Goal: Task Accomplishment & Management: Complete application form

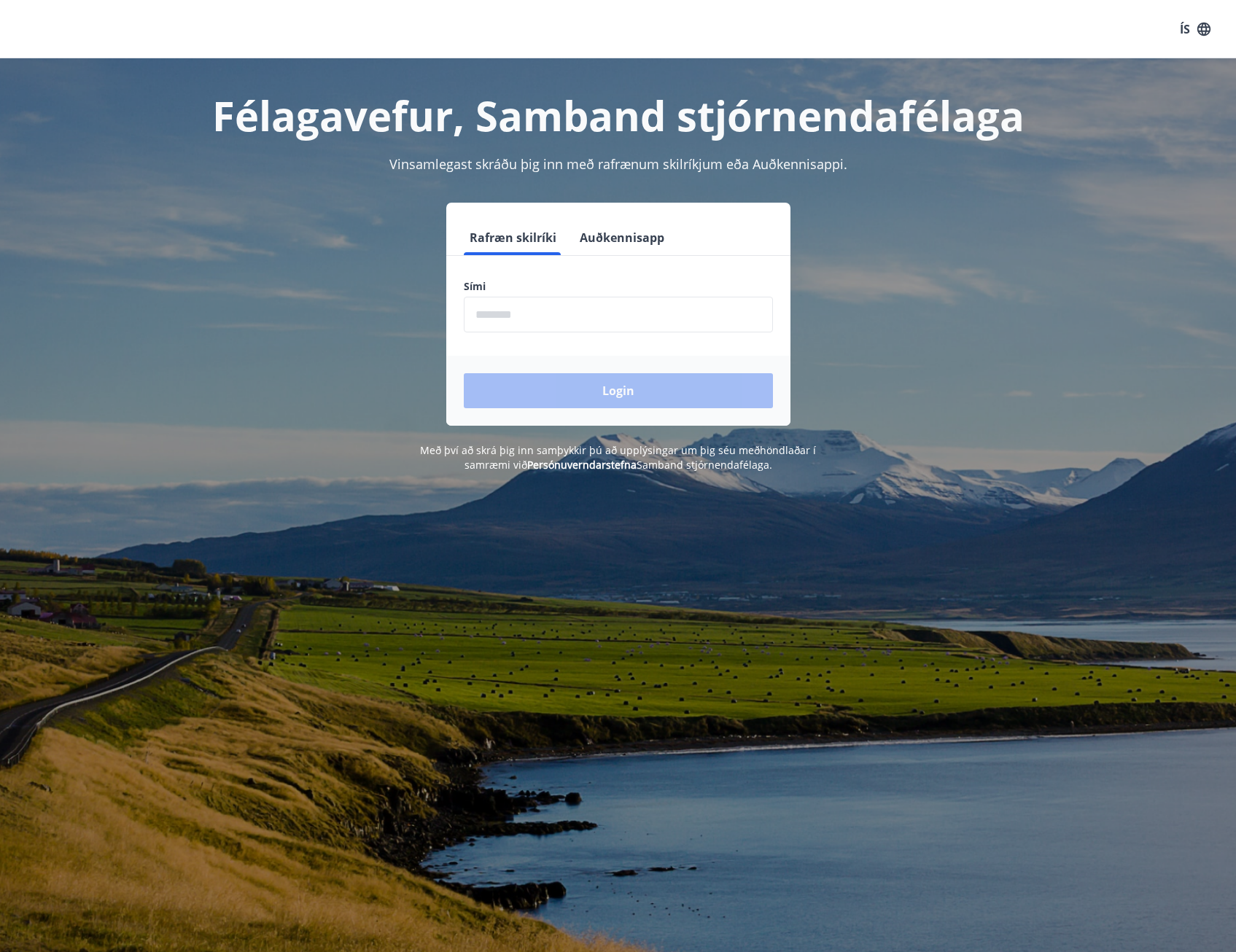
click at [536, 322] on input "phone" at bounding box center [618, 314] width 309 height 36
type input "********"
click at [551, 399] on button "Login" at bounding box center [618, 391] width 309 height 35
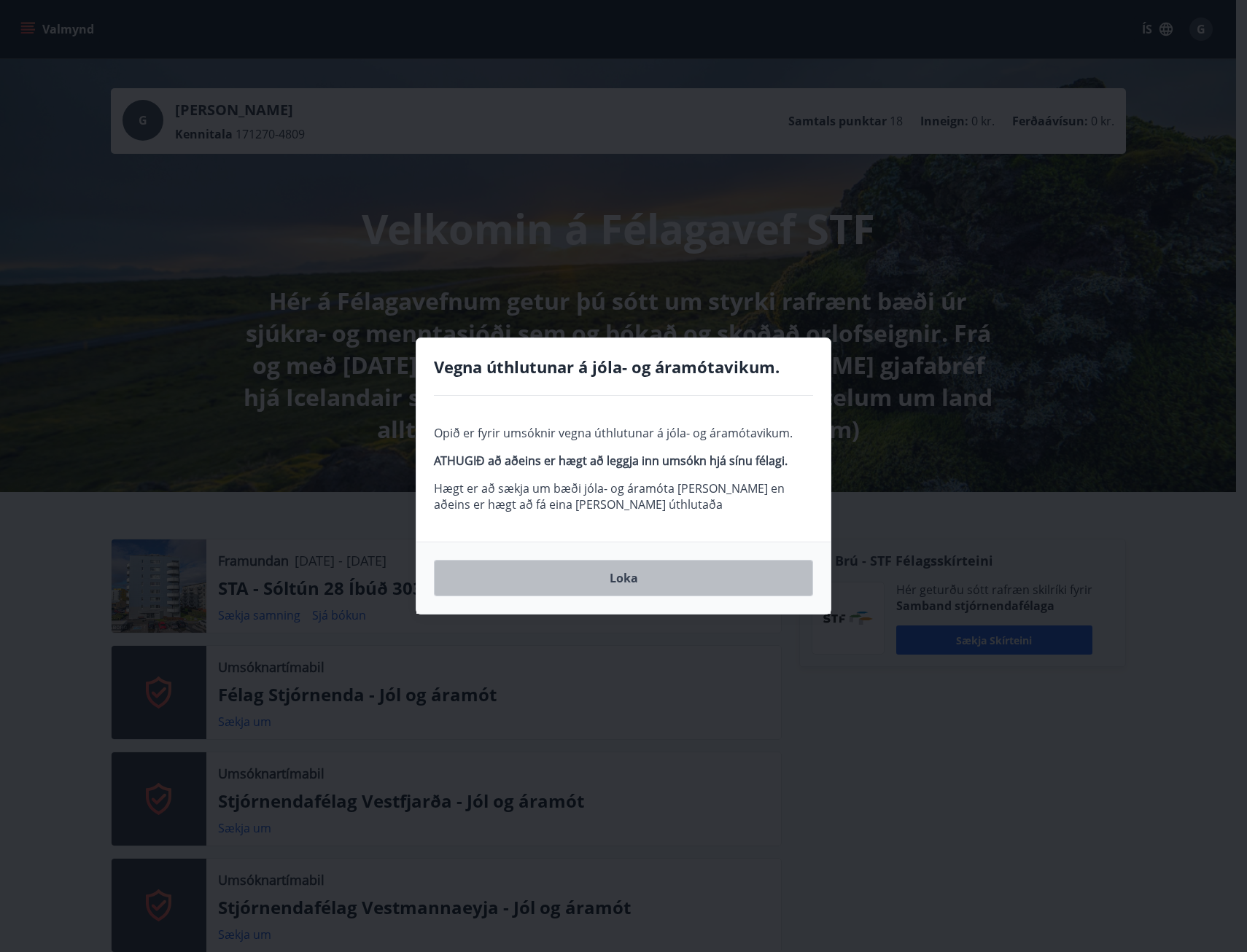
click at [643, 572] on button "Loka" at bounding box center [623, 578] width 379 height 36
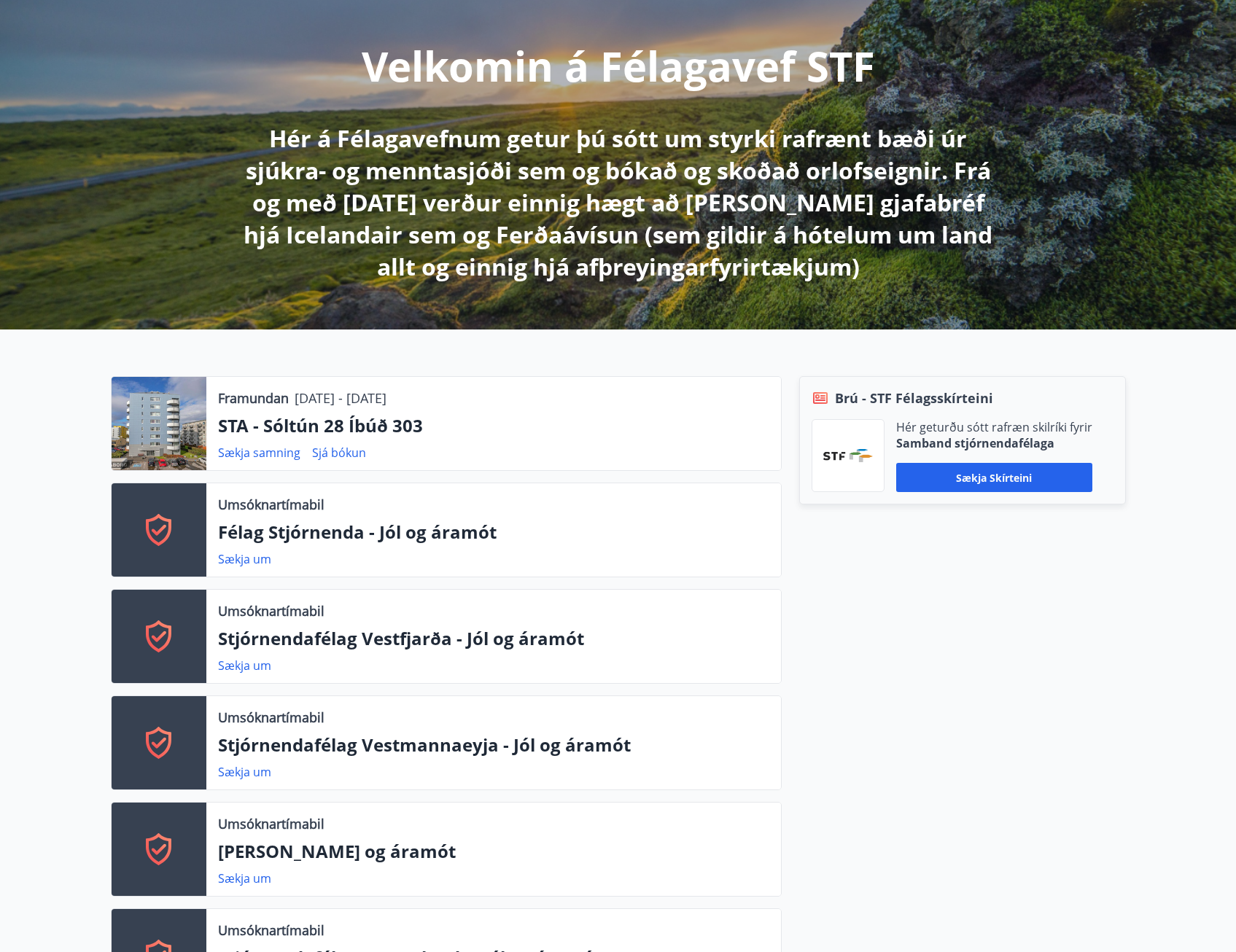
scroll to position [292, 0]
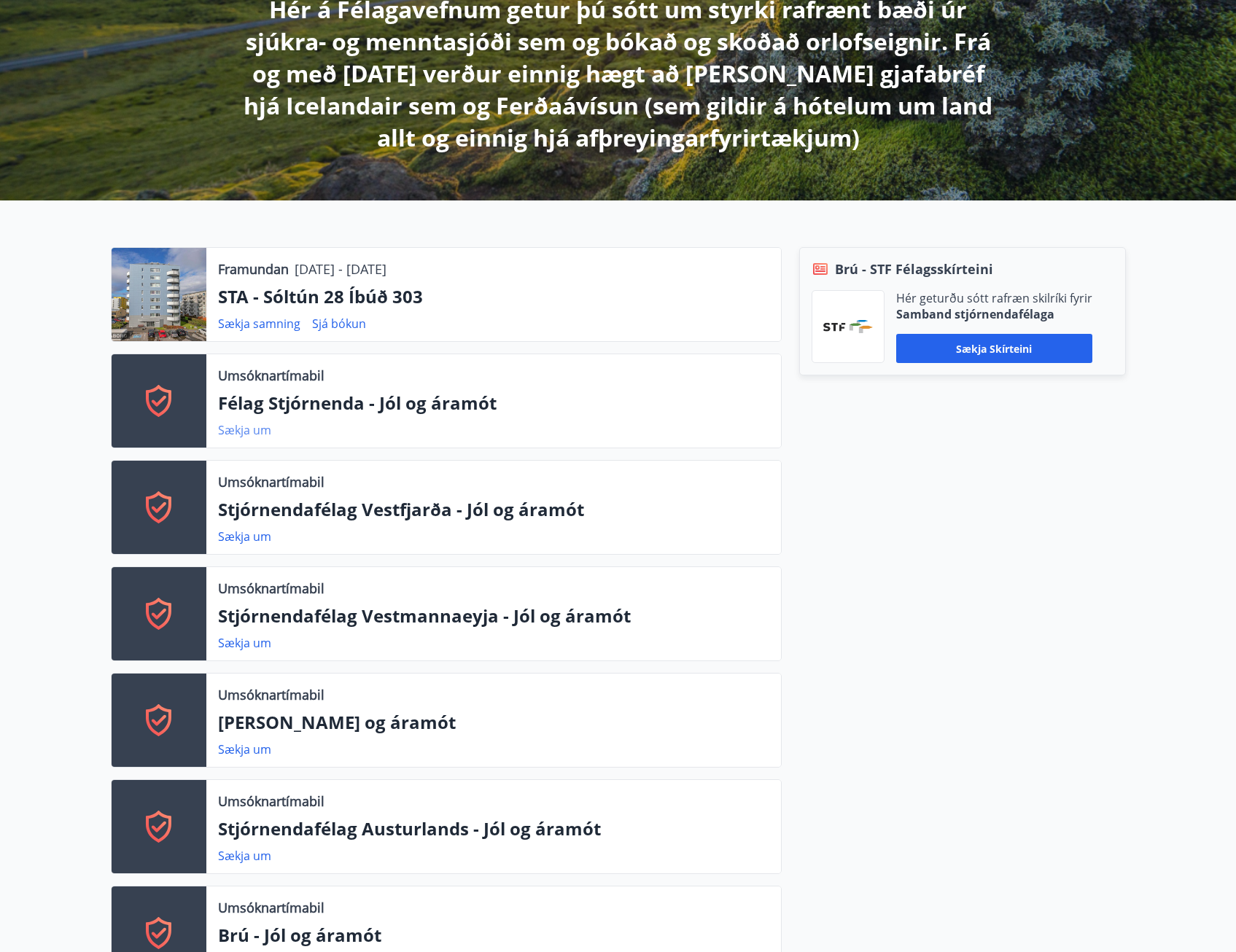
click at [247, 425] on link "Sækja um" at bounding box center [244, 430] width 53 height 16
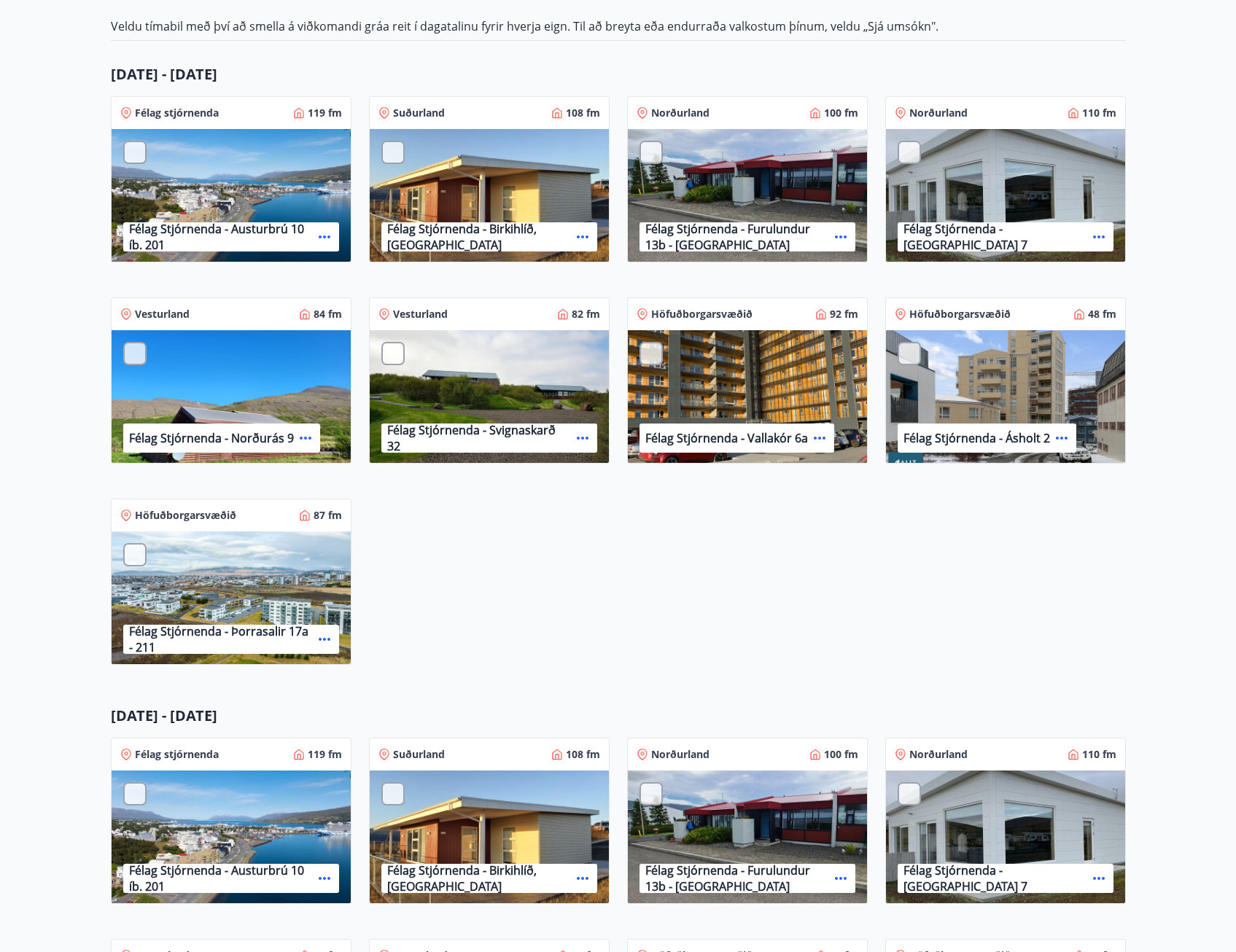
scroll to position [292, 0]
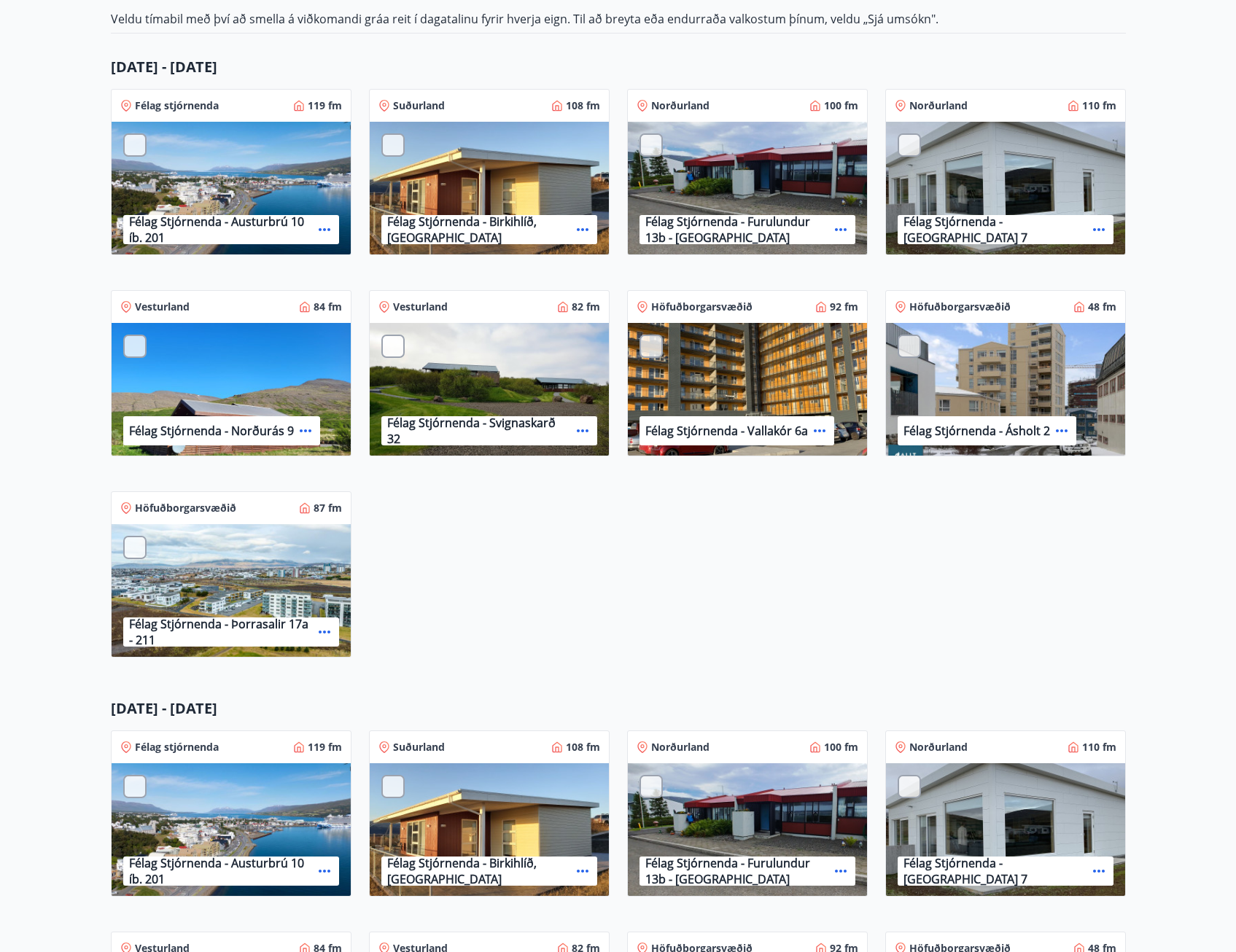
click at [144, 544] on div at bounding box center [135, 548] width 23 height 23
click at [911, 342] on div at bounding box center [909, 346] width 23 height 23
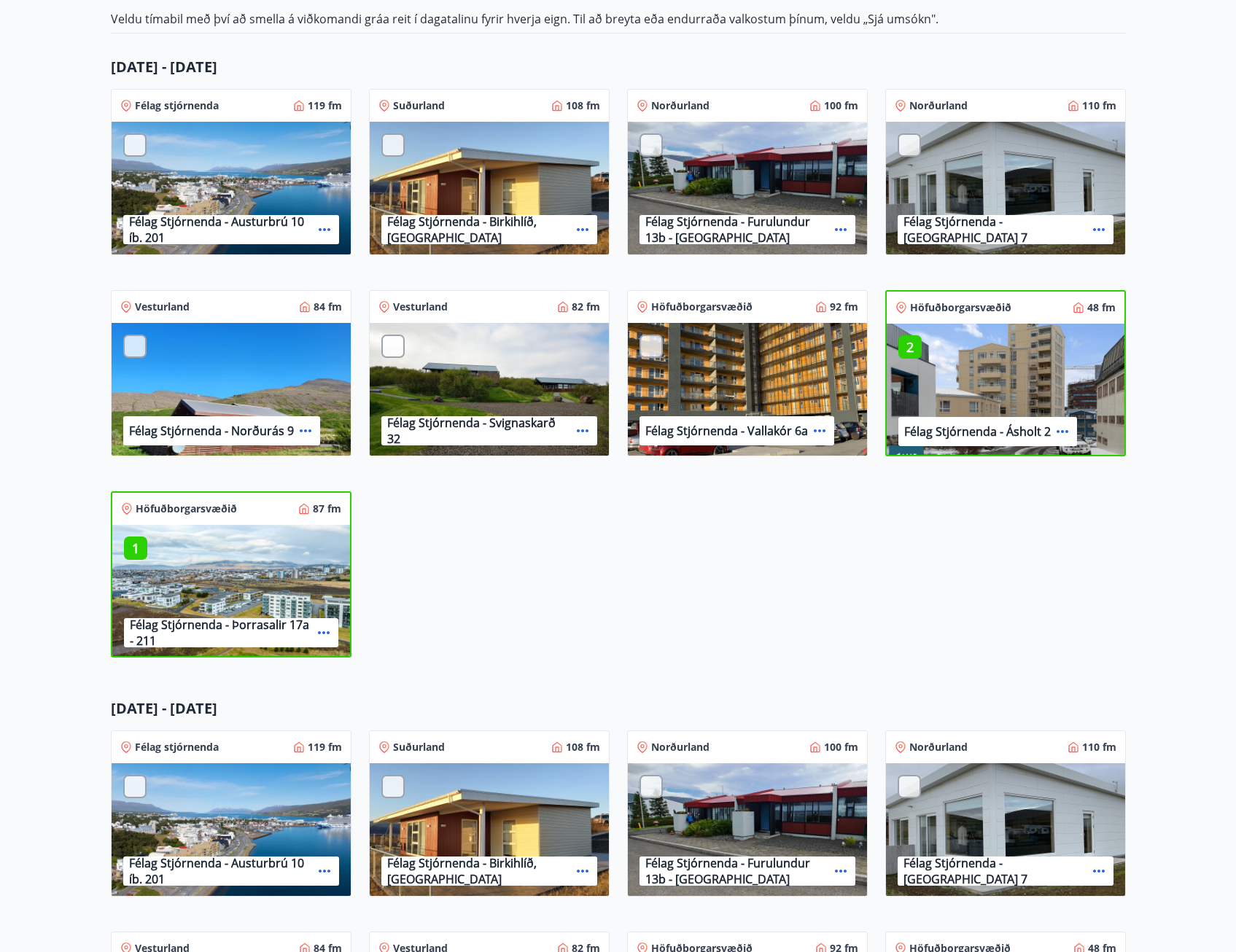
click at [653, 340] on div at bounding box center [651, 346] width 23 height 23
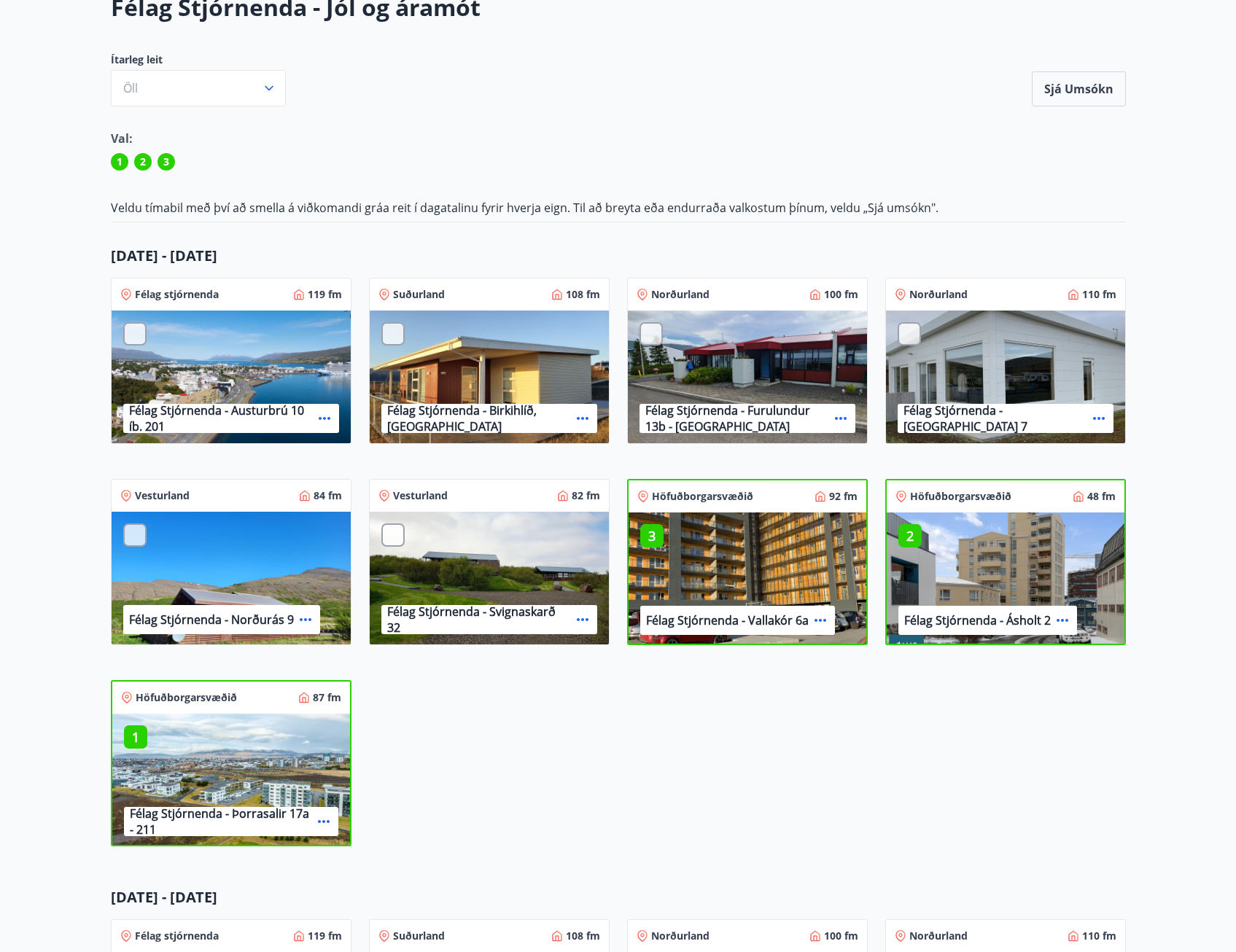
scroll to position [73, 0]
